Goal: Obtain resource: Download file/media

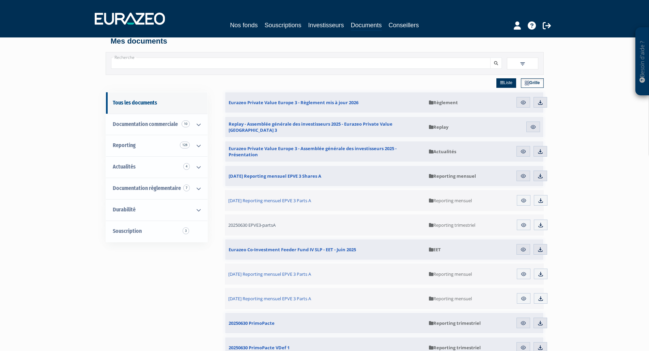
scroll to position [34, 0]
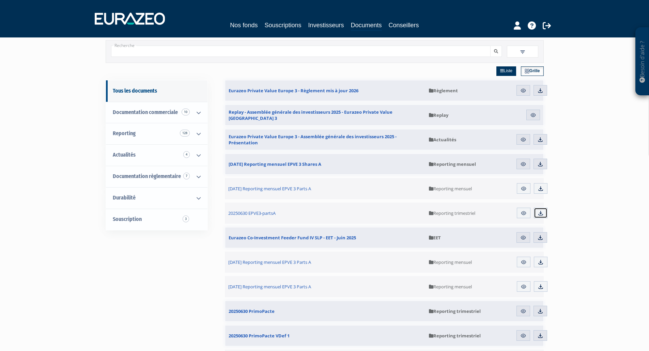
click at [540, 213] on img at bounding box center [540, 213] width 6 height 6
click at [538, 188] on img at bounding box center [540, 189] width 6 height 6
click at [541, 140] on img at bounding box center [540, 140] width 6 height 6
click at [538, 93] on img at bounding box center [540, 91] width 6 height 6
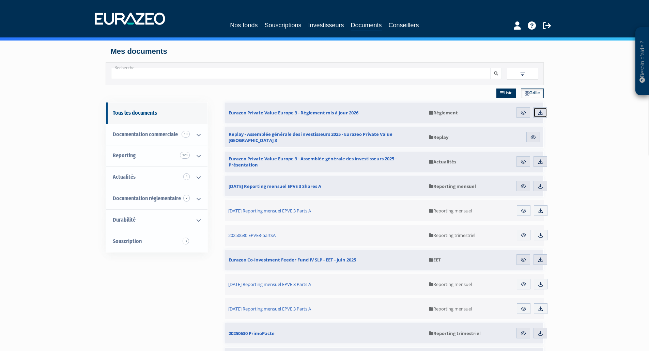
scroll to position [0, 0]
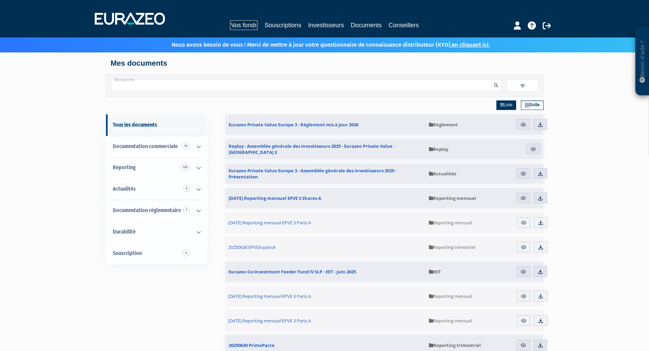
click at [249, 26] on link "Nos fonds" at bounding box center [244, 25] width 28 height 10
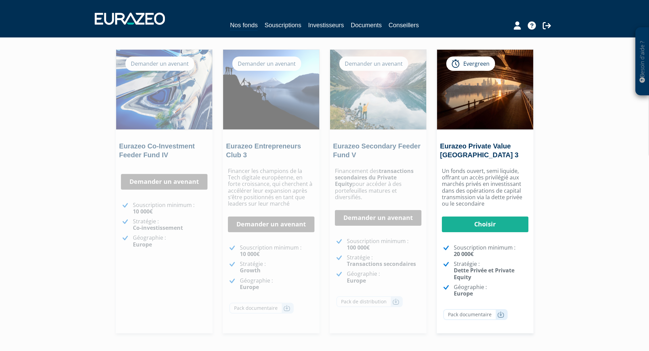
scroll to position [121, 0]
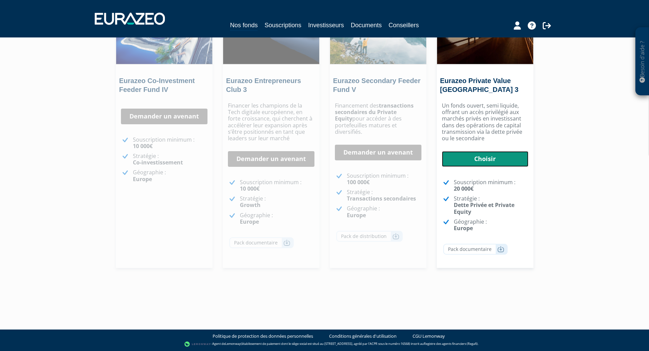
click at [486, 162] on link "Choisir" at bounding box center [485, 159] width 86 height 16
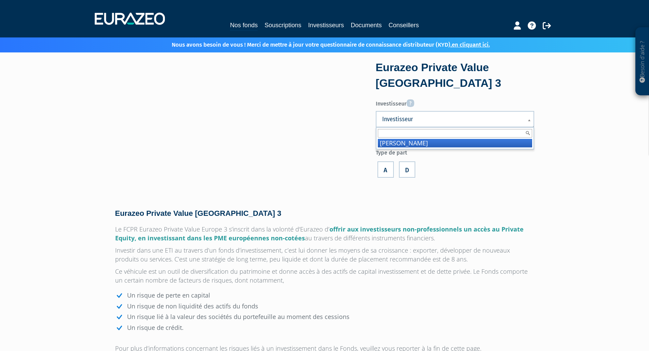
click at [423, 119] on span "Investisseur" at bounding box center [450, 119] width 137 height 8
click at [424, 120] on span "Investisseur" at bounding box center [450, 119] width 137 height 8
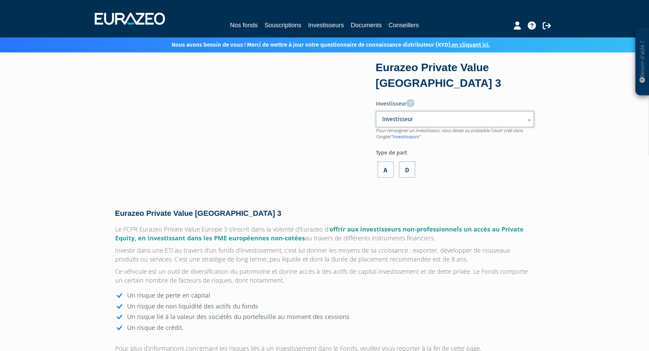
click at [484, 97] on label "Investisseur" at bounding box center [455, 102] width 158 height 11
click at [0, 0] on select "Von Euw Gérald" at bounding box center [0, 0] width 0 height 0
click at [410, 167] on label "D" at bounding box center [407, 169] width 16 height 16
click at [0, 0] on input "D" at bounding box center [0, 0] width 0 height 0
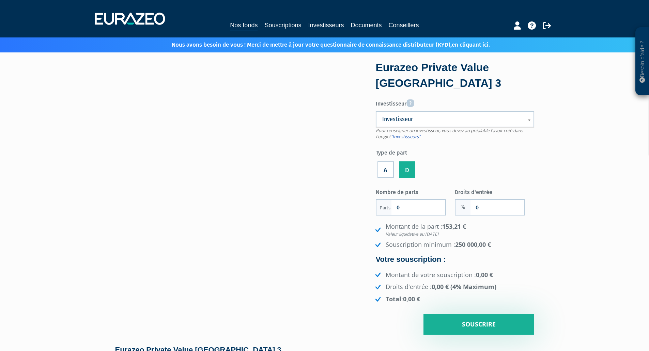
click at [384, 168] on label "A" at bounding box center [385, 169] width 16 height 16
click at [0, 0] on input "A" at bounding box center [0, 0] width 0 height 0
click at [405, 168] on label "D" at bounding box center [407, 169] width 16 height 16
click at [0, 0] on input "D" at bounding box center [0, 0] width 0 height 0
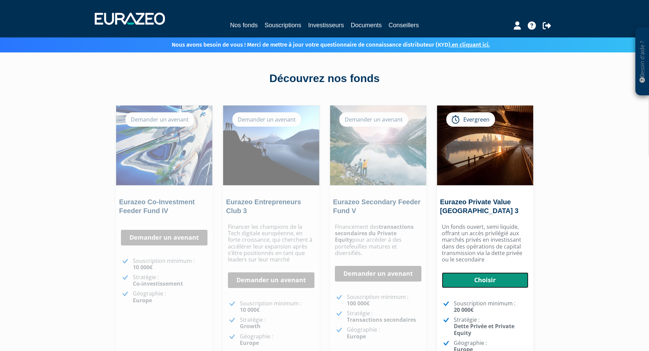
click at [496, 275] on link "Choisir" at bounding box center [485, 280] width 86 height 16
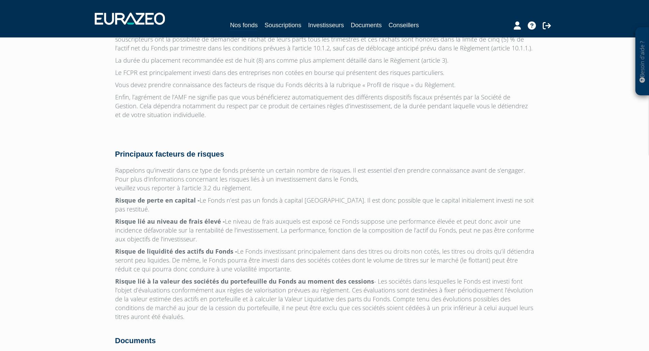
scroll to position [1986, 0]
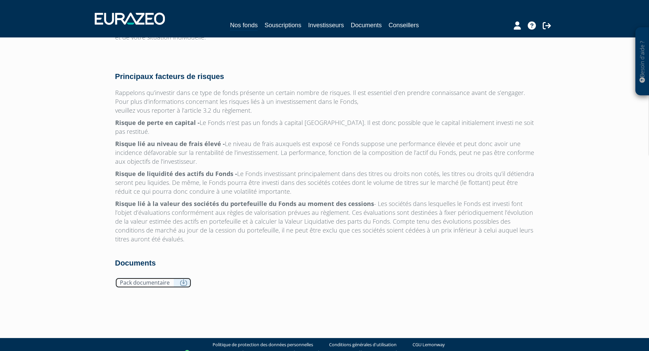
click at [153, 278] on link "Pack documentaire" at bounding box center [153, 283] width 76 height 11
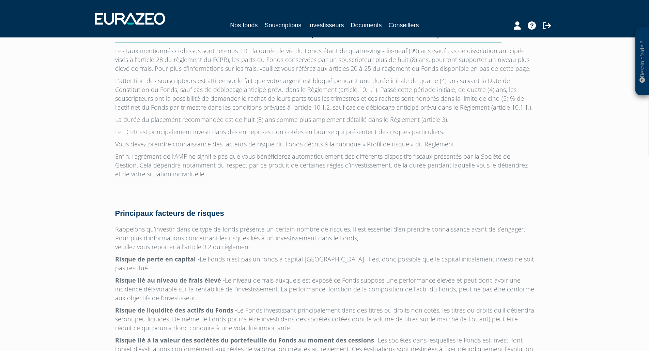
scroll to position [2123, 0]
